Goal: Task Accomplishment & Management: Complete application form

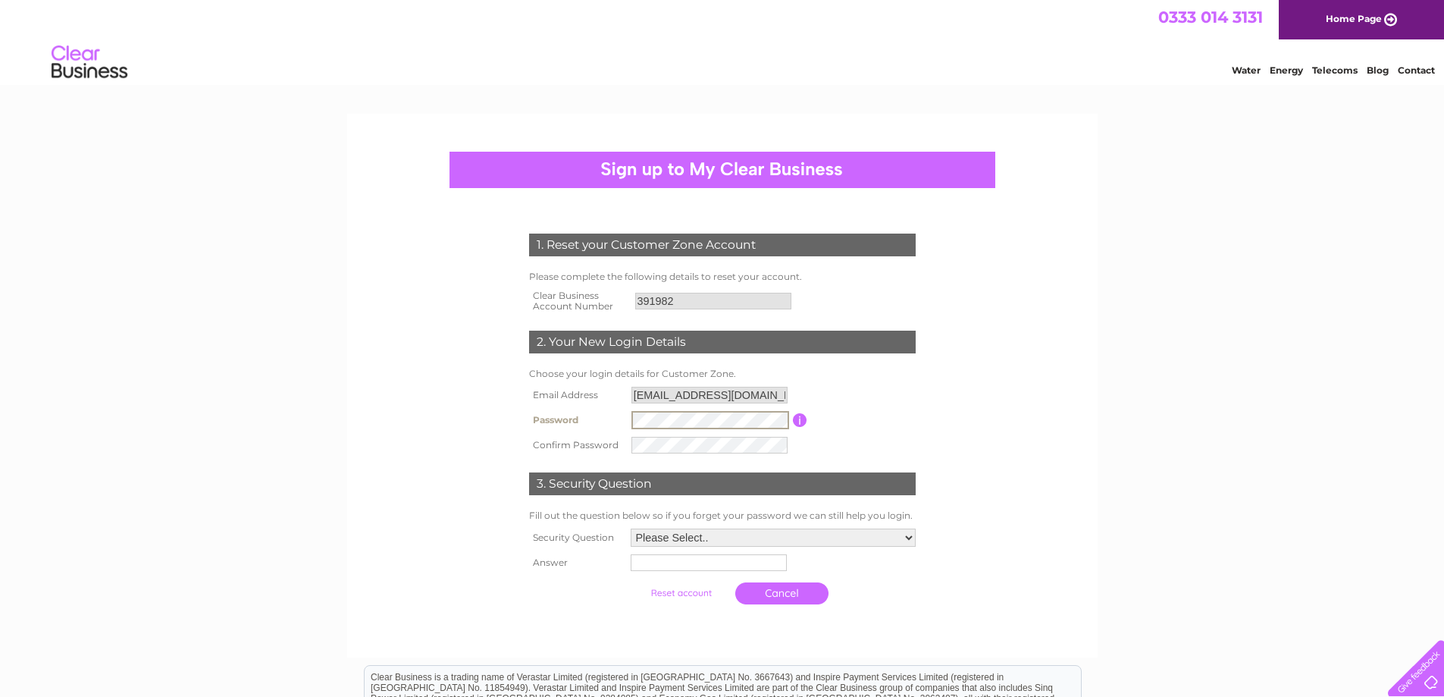
click at [800, 537] on select "Please Select.. In what town or city was your first job? In what town or city d…" at bounding box center [773, 537] width 285 height 18
select select "2"
click at [629, 528] on select "Please Select.. In what town or city was your first job? In what town or city d…" at bounding box center [772, 537] width 287 height 20
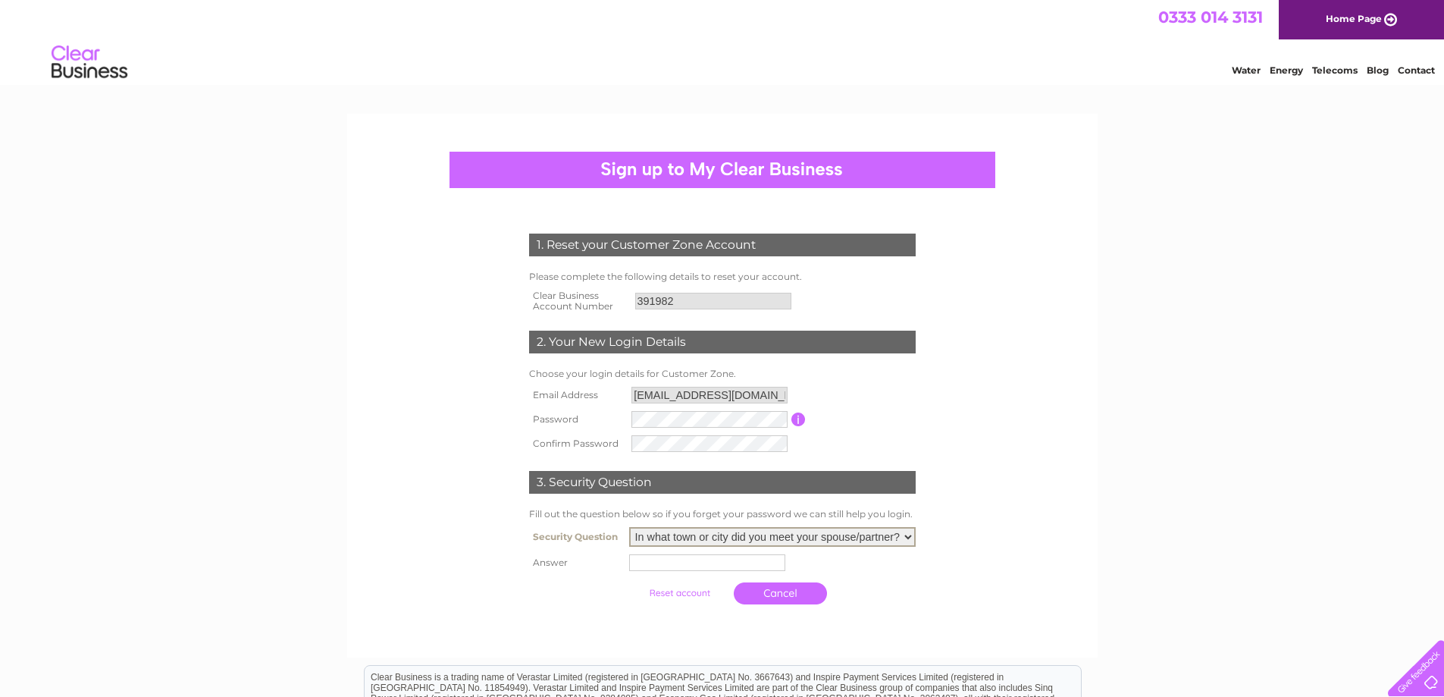
click at [732, 558] on input "text" at bounding box center [707, 562] width 156 height 17
type input "[PERSON_NAME][GEOGRAPHIC_DATA]"
click at [667, 591] on input "submit" at bounding box center [681, 591] width 93 height 21
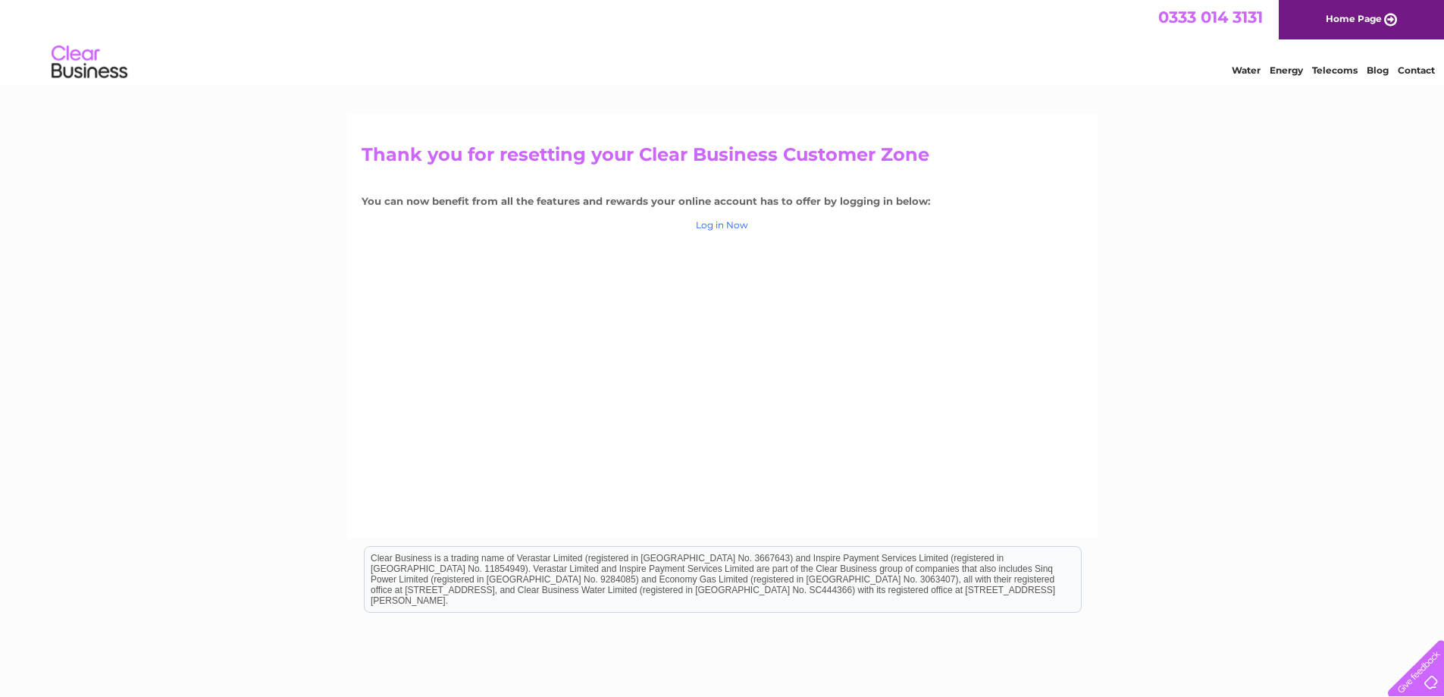
click at [711, 227] on link "Log in Now" at bounding box center [722, 224] width 52 height 11
